Goal: Information Seeking & Learning: Learn about a topic

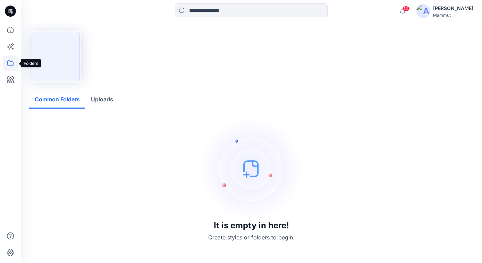
click at [10, 67] on icon at bounding box center [10, 63] width 15 height 15
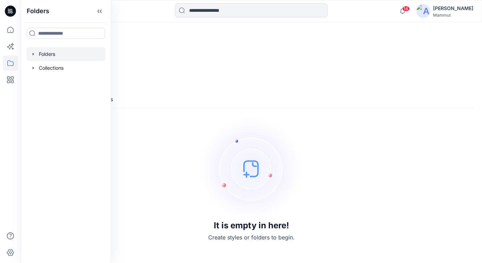
click at [49, 55] on div at bounding box center [65, 54] width 79 height 14
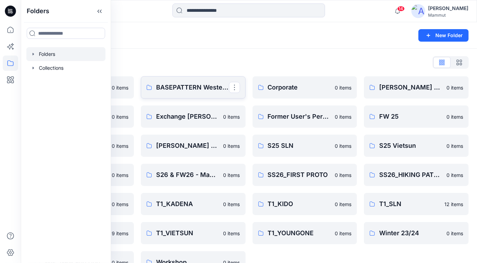
click at [193, 83] on p "BASEPATTERN Western Fit" at bounding box center [192, 88] width 73 height 10
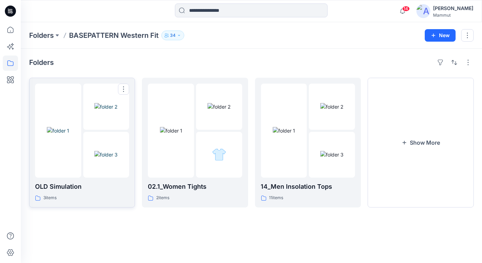
click at [98, 151] on img at bounding box center [105, 154] width 23 height 7
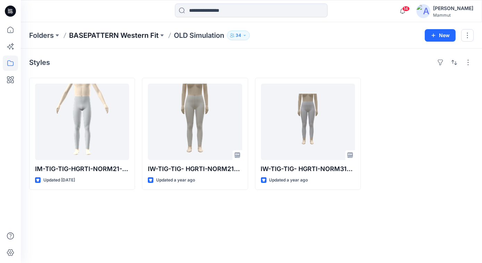
click at [122, 36] on p "BASEPATTERN Western Fit" at bounding box center [114, 36] width 90 height 10
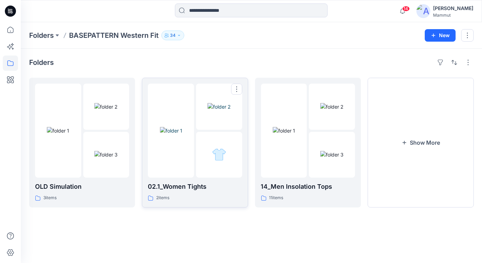
click at [204, 143] on div at bounding box center [219, 155] width 46 height 46
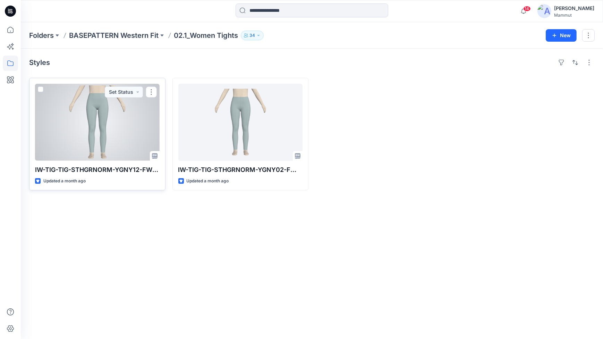
click at [124, 118] on div at bounding box center [97, 122] width 125 height 77
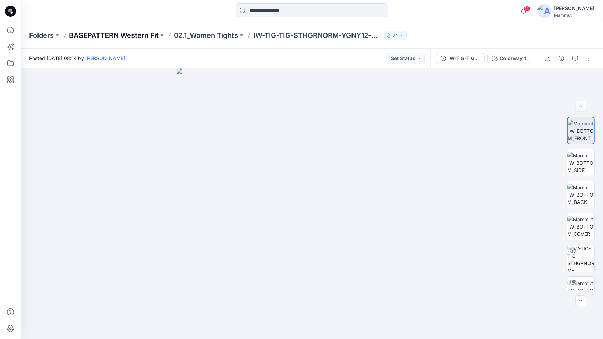
click at [122, 37] on p "BASEPATTERN Western Fit" at bounding box center [114, 36] width 90 height 10
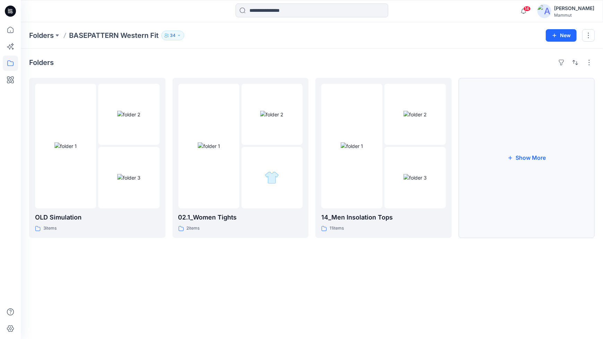
click at [482, 159] on button "Show More" at bounding box center [527, 158] width 136 height 160
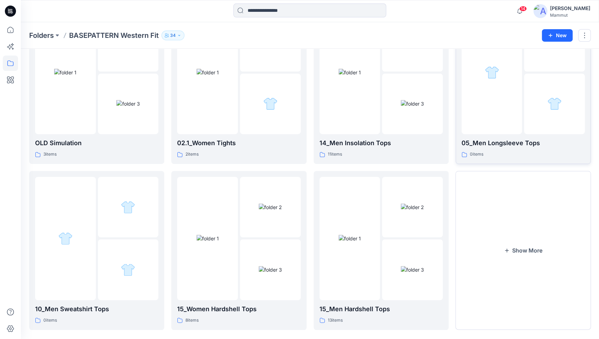
scroll to position [83, 0]
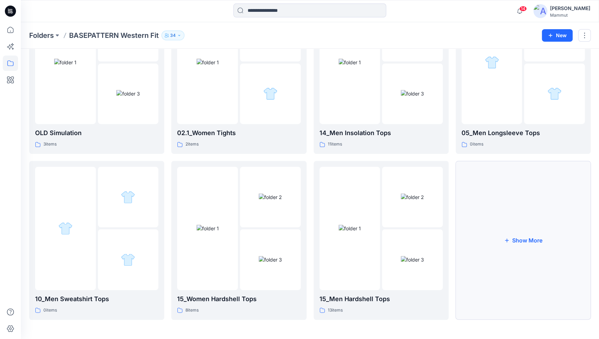
click at [482, 235] on button "Show More" at bounding box center [522, 240] width 135 height 159
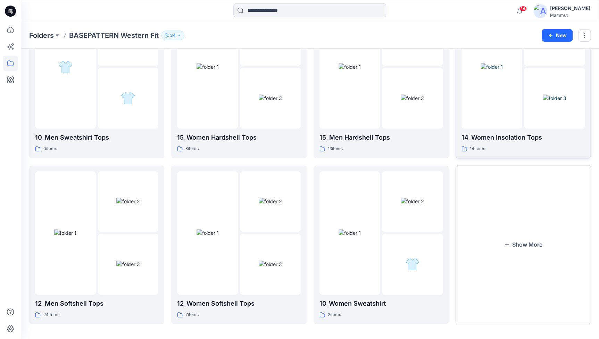
scroll to position [249, 0]
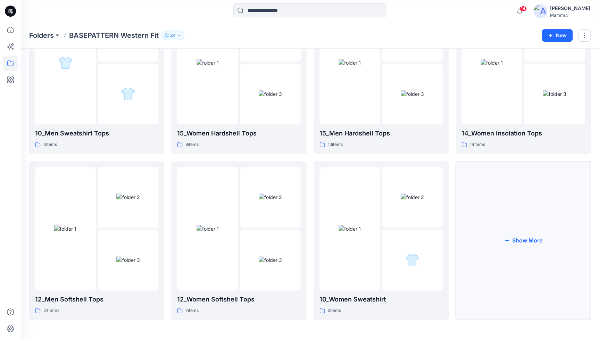
click at [482, 236] on button "Show More" at bounding box center [522, 240] width 135 height 159
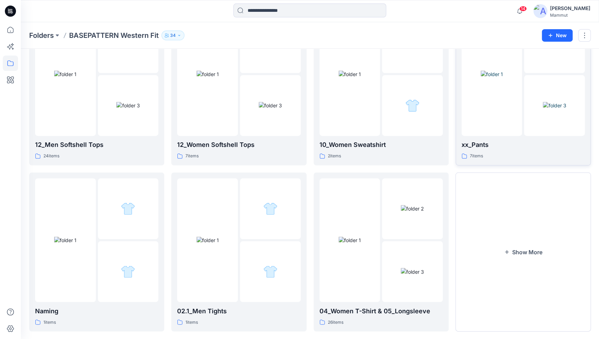
scroll to position [414, 0]
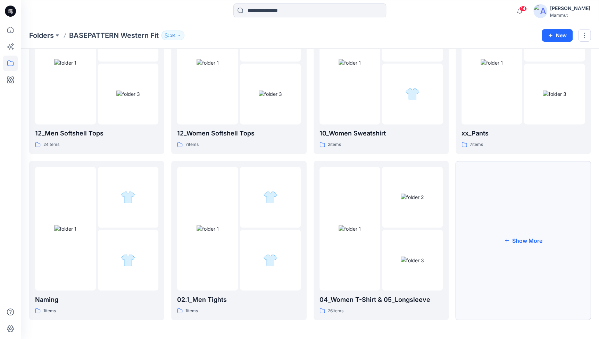
click at [482, 234] on button "Show More" at bounding box center [522, 240] width 135 height 159
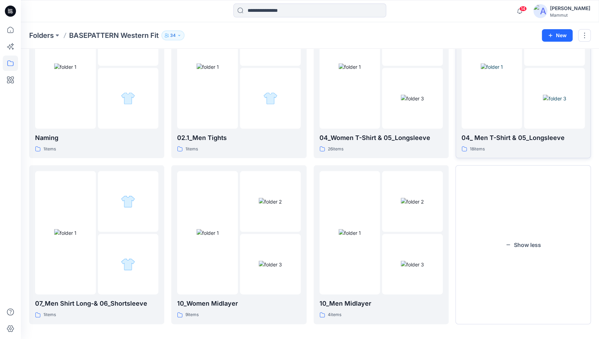
scroll to position [580, 0]
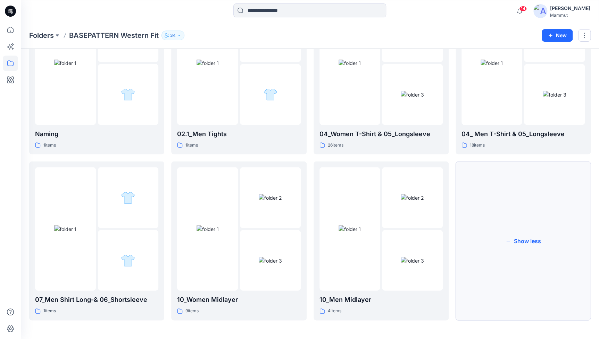
click at [482, 245] on button "Show less" at bounding box center [522, 240] width 135 height 159
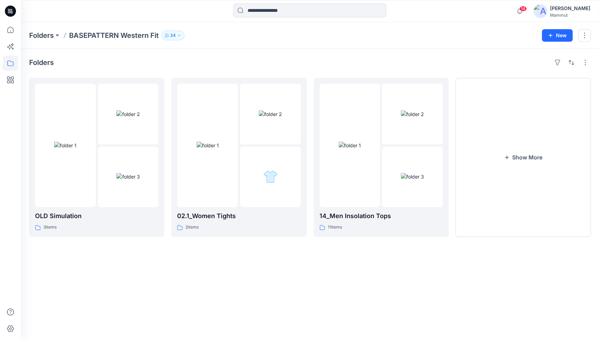
scroll to position [0, 0]
click at [482, 155] on button "Show More" at bounding box center [527, 158] width 136 height 160
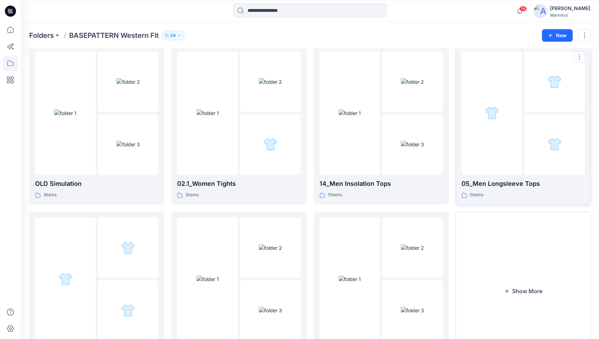
scroll to position [83, 0]
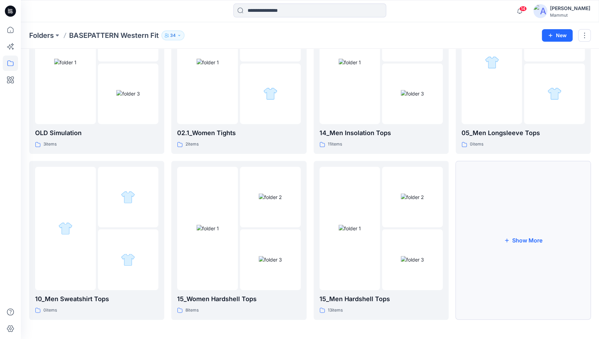
click at [482, 239] on button "Show More" at bounding box center [522, 240] width 135 height 159
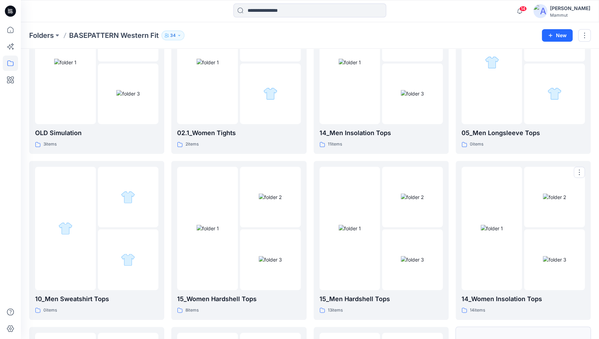
scroll to position [249, 0]
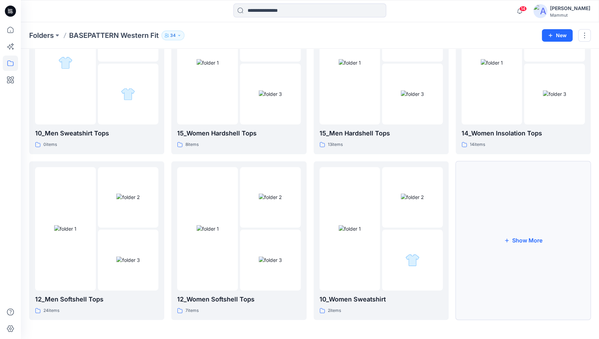
click at [482, 237] on button "Show More" at bounding box center [522, 240] width 135 height 159
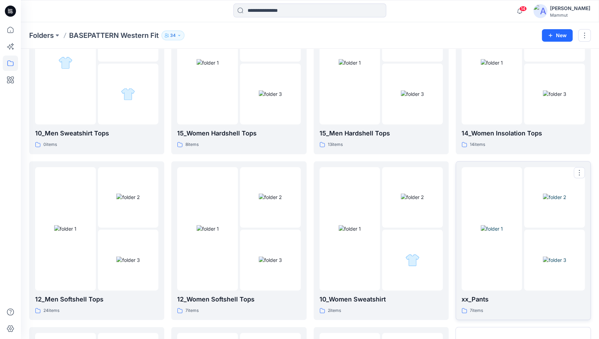
scroll to position [396, 0]
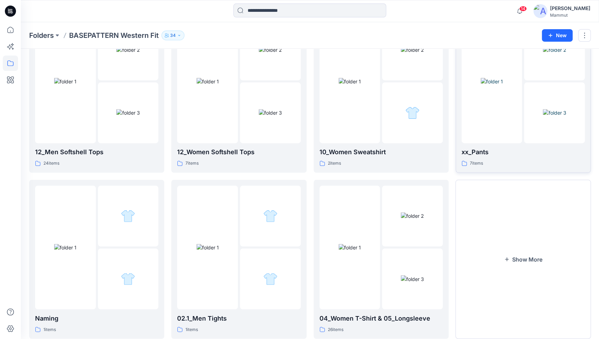
click at [482, 118] on div at bounding box center [491, 81] width 61 height 123
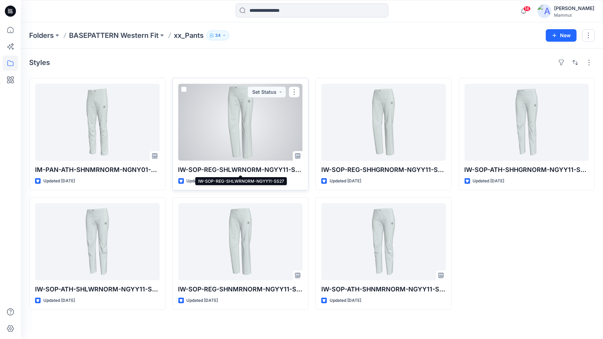
click at [267, 169] on p "IW-SOP-REG-SHLWRNORM-NGYY11-SS27" at bounding box center [240, 170] width 125 height 10
click at [245, 163] on div "IW-SOP-REG-SHLWRNORM-NGYY11-SS27 Updated 3 months ago Set Status" at bounding box center [241, 134] width 136 height 112
click at [243, 170] on p "IW-SOP-REG-SHLWRNORM-NGYY11-SS27" at bounding box center [240, 170] width 125 height 10
click at [233, 142] on div at bounding box center [240, 122] width 125 height 77
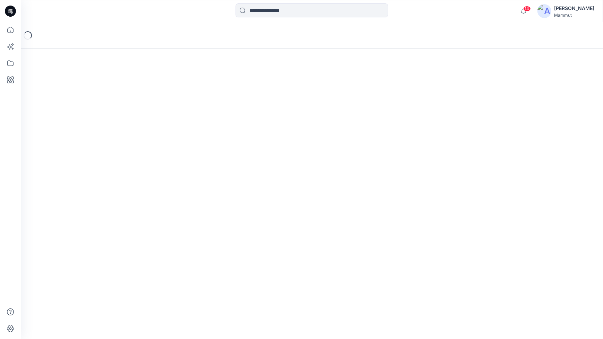
click at [233, 142] on div "Loading..." at bounding box center [312, 180] width 583 height 317
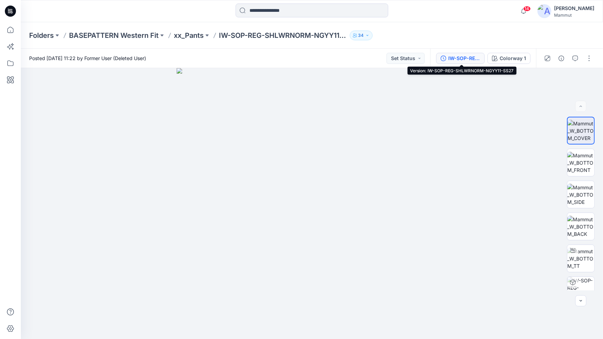
click at [468, 56] on div "IW-SOP-REG-SHLWRNORM-NGYY11-SS27" at bounding box center [465, 59] width 32 height 8
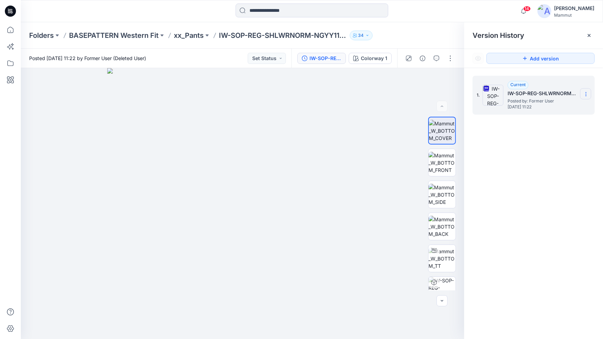
click at [482, 95] on icon at bounding box center [587, 94] width 6 height 6
click at [482, 94] on icon at bounding box center [586, 94] width 0 height 0
click at [482, 182] on div "1. Current IW-SOP-REG-SHLWRNORM-NGYY11-SS27 Posted by: Former User Tuesday, Jun…" at bounding box center [533, 208] width 139 height 281
click at [331, 33] on p "IW-SOP-REG-SHLWRNORM-NGYY11-SS27" at bounding box center [283, 36] width 128 height 10
click at [118, 36] on p "BASEPATTERN Western Fit" at bounding box center [114, 36] width 90 height 10
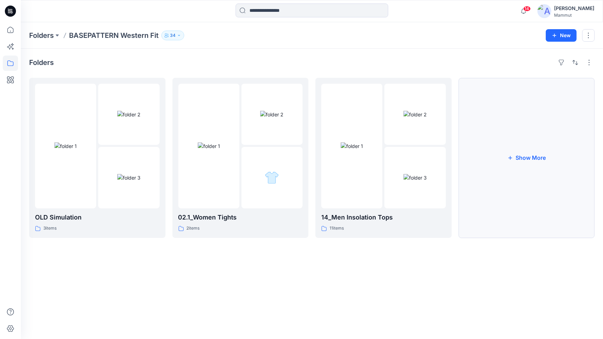
click at [482, 166] on button "Show More" at bounding box center [527, 158] width 136 height 160
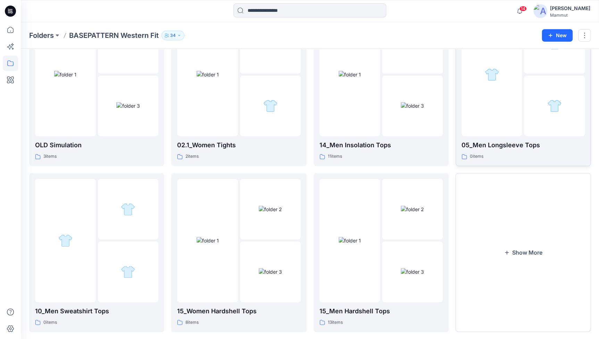
scroll to position [83, 0]
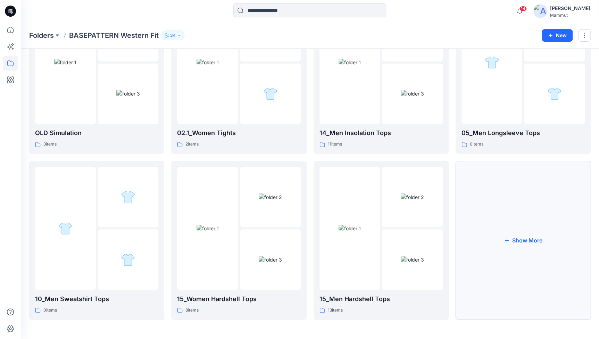
click at [482, 230] on button "Show More" at bounding box center [522, 240] width 135 height 159
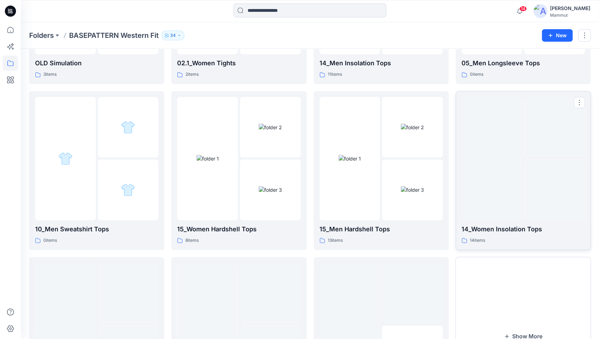
scroll to position [249, 0]
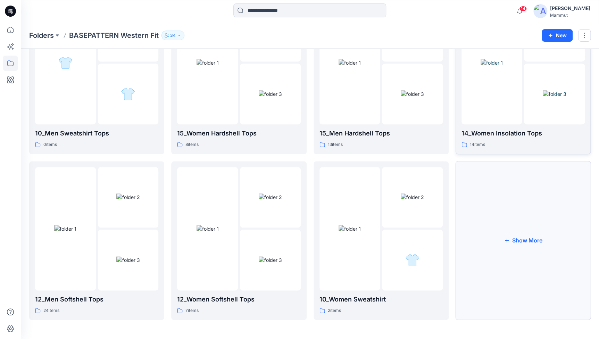
click at [482, 241] on button "Show More" at bounding box center [522, 240] width 135 height 159
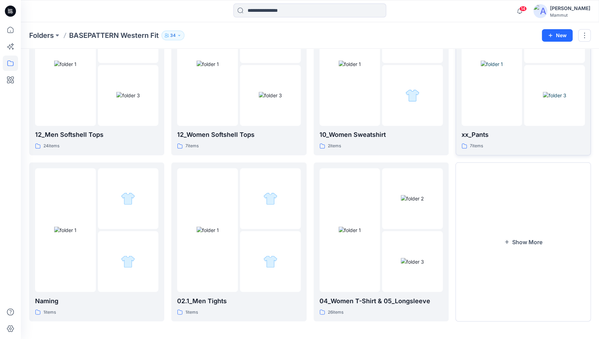
scroll to position [414, 0]
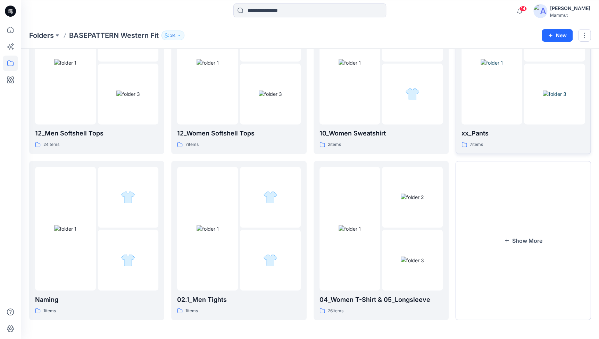
click at [482, 98] on div at bounding box center [491, 62] width 61 height 123
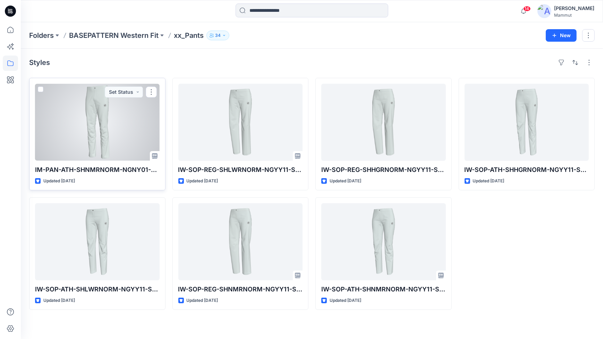
click at [94, 171] on p "IM-PAN-ATH-SHNMRNORM-NGNY01-2020" at bounding box center [97, 170] width 125 height 10
click at [102, 133] on div at bounding box center [97, 122] width 125 height 77
